Goal: Find specific page/section: Find specific page/section

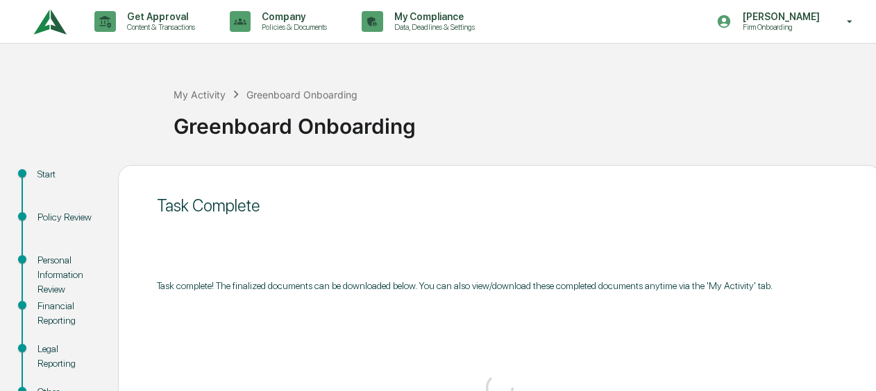
click at [57, 26] on img at bounding box center [49, 22] width 33 height 38
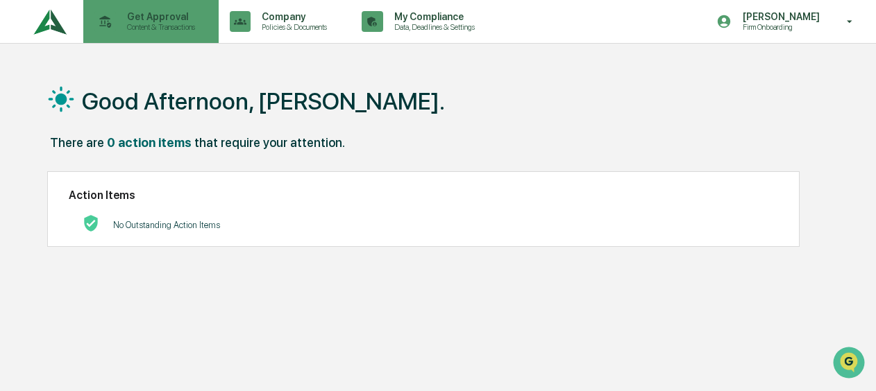
click at [148, 27] on p "Content & Transactions" at bounding box center [159, 27] width 86 height 10
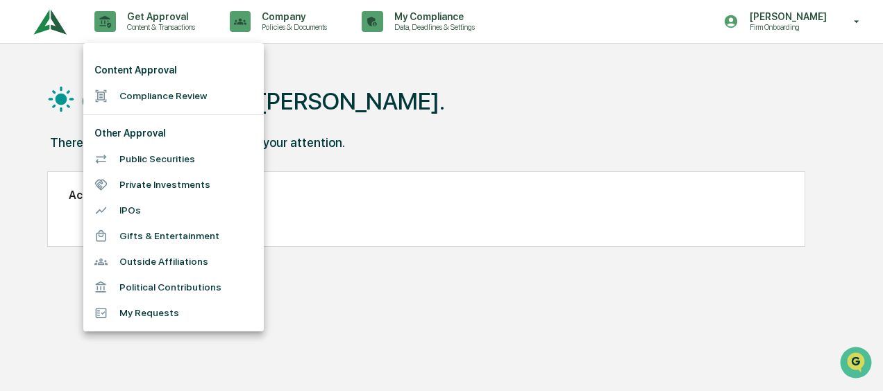
click at [155, 86] on li "Compliance Review" at bounding box center [173, 96] width 180 height 26
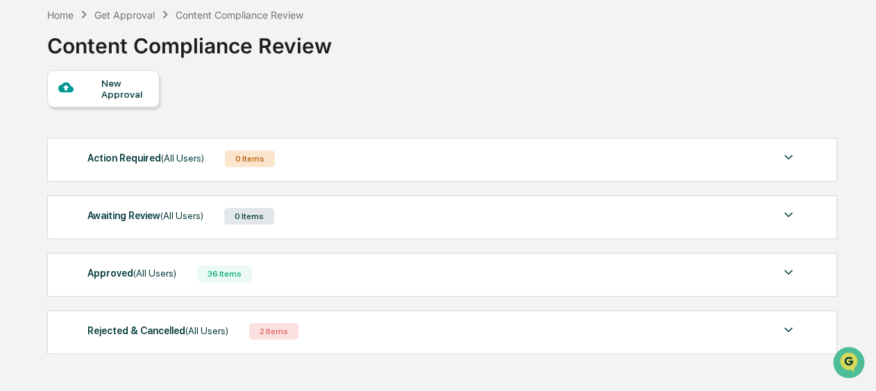
scroll to position [113, 0]
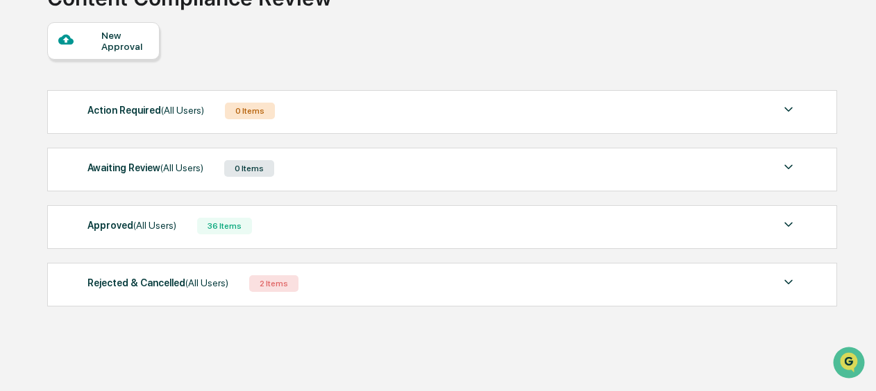
click at [346, 220] on div "Approved (All Users) 36 Items" at bounding box center [441, 225] width 709 height 19
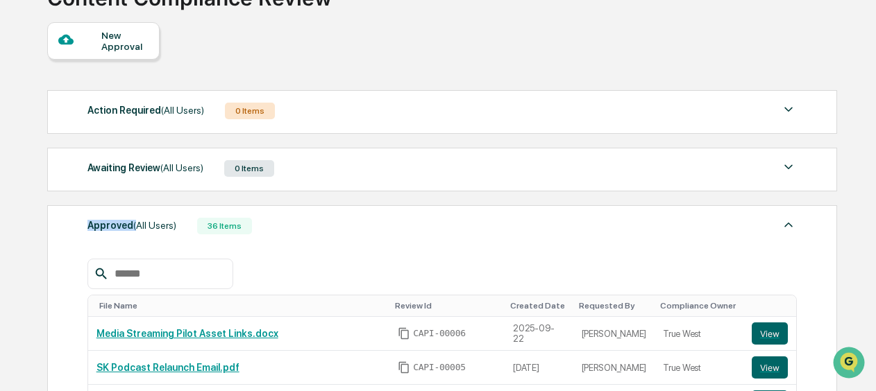
click at [346, 220] on div "Approved (All Users) 36 Items" at bounding box center [441, 225] width 709 height 19
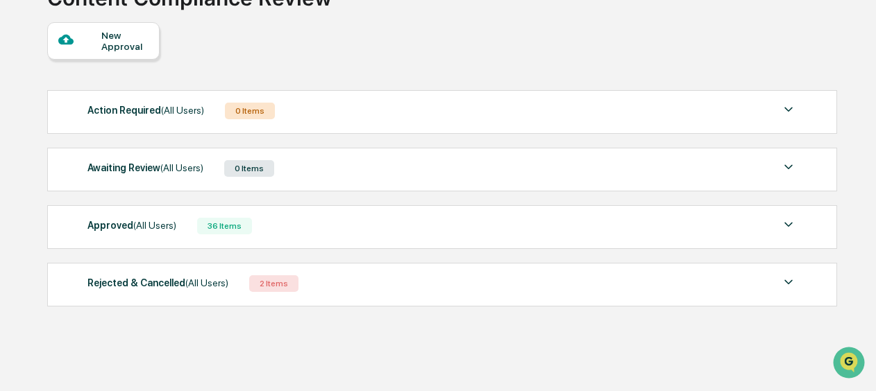
drag, startPoint x: 346, startPoint y: 220, endPoint x: 372, endPoint y: 225, distance: 26.8
click at [372, 225] on div "Approved (All Users) 36 Items" at bounding box center [441, 225] width 709 height 19
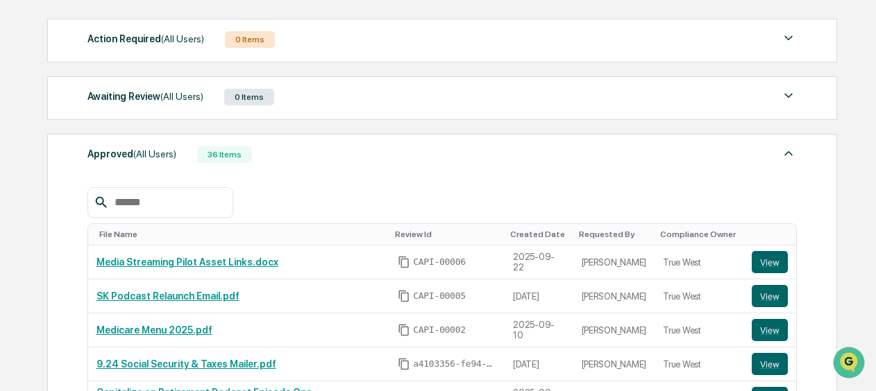
scroll to position [252, 0]
